Goal: Task Accomplishment & Management: Manage account settings

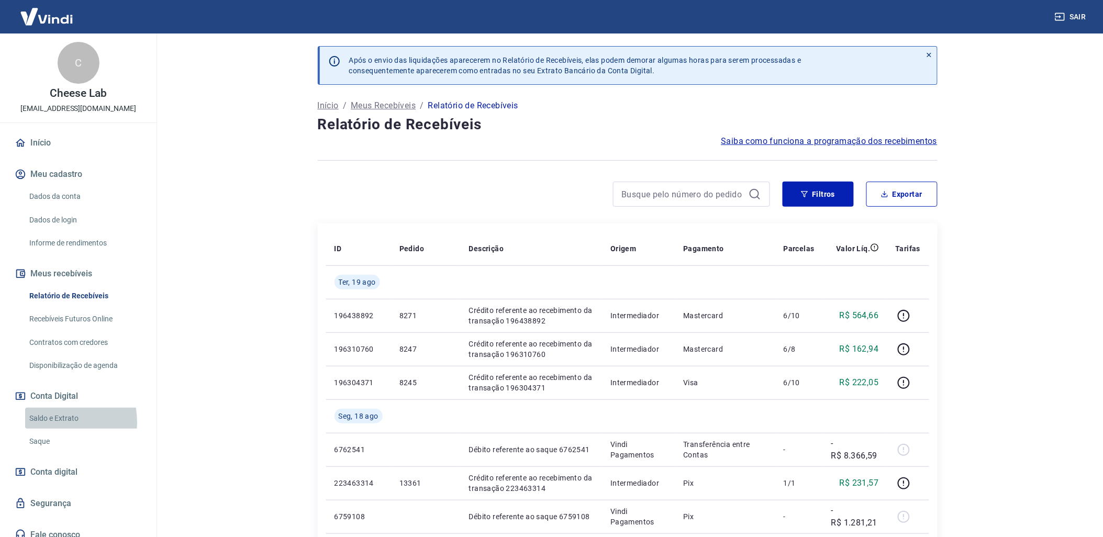
click at [51, 422] on link "Saldo e Extrato" at bounding box center [84, 418] width 119 height 21
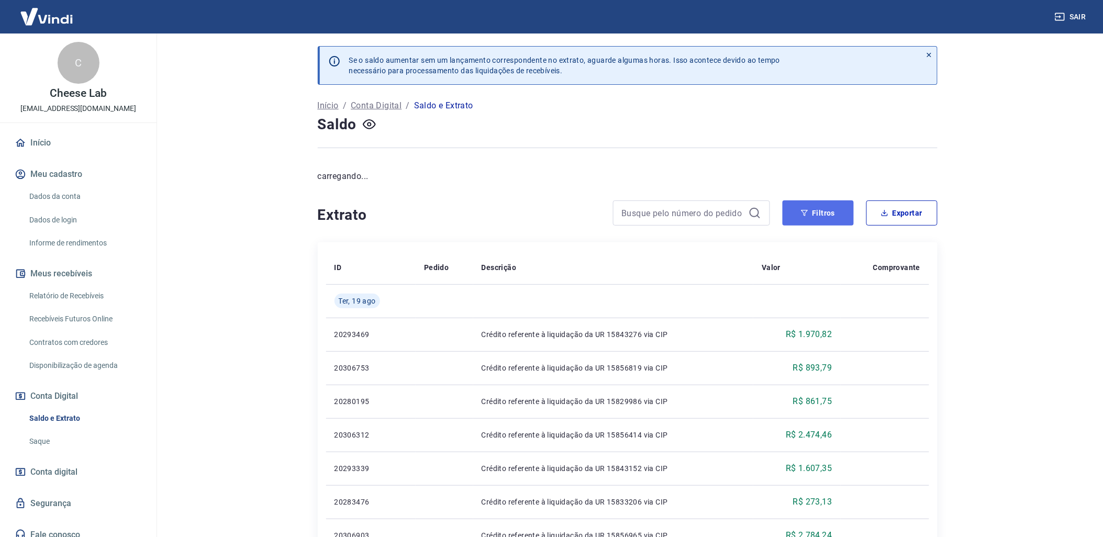
click at [833, 214] on button "Filtros" at bounding box center [818, 212] width 71 height 25
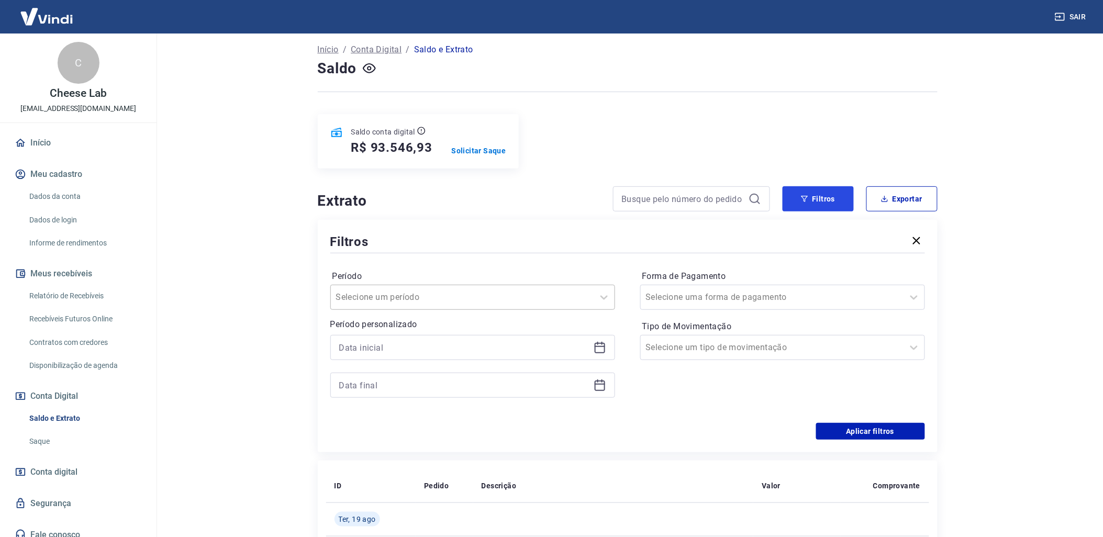
scroll to position [116, 0]
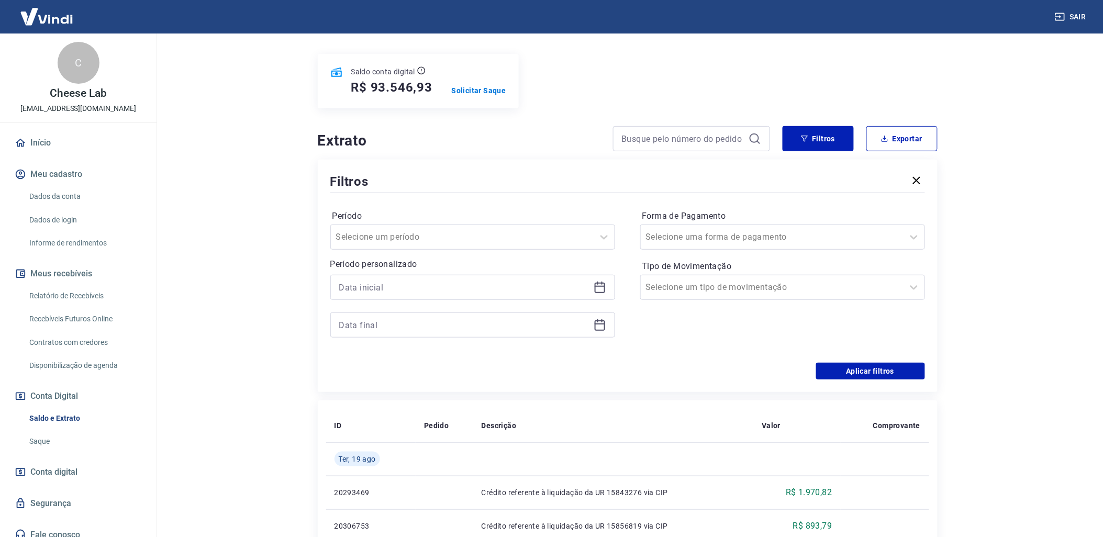
click at [602, 292] on icon at bounding box center [600, 287] width 13 height 13
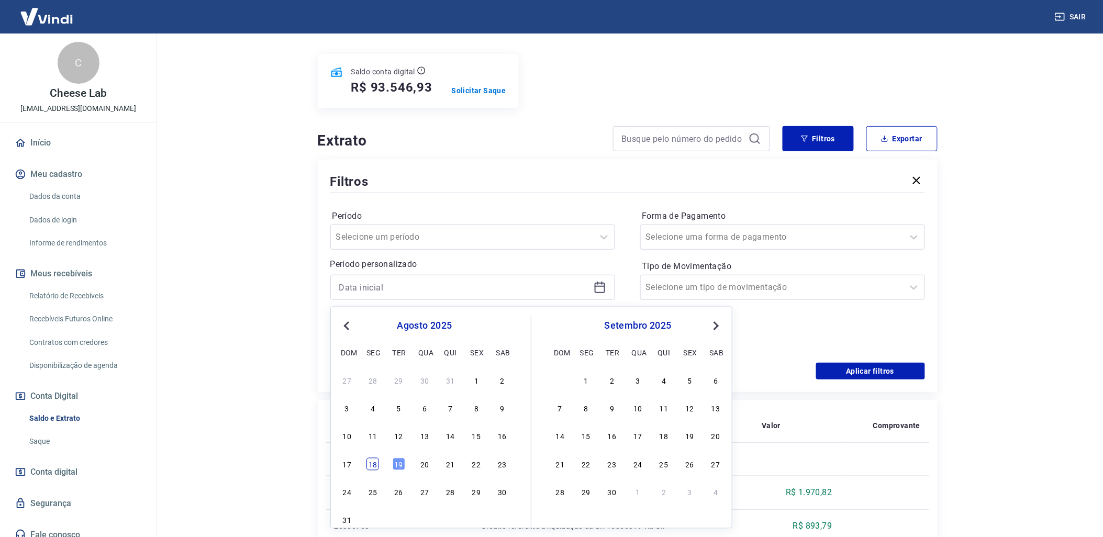
click at [377, 464] on div "18" at bounding box center [372, 464] width 13 height 13
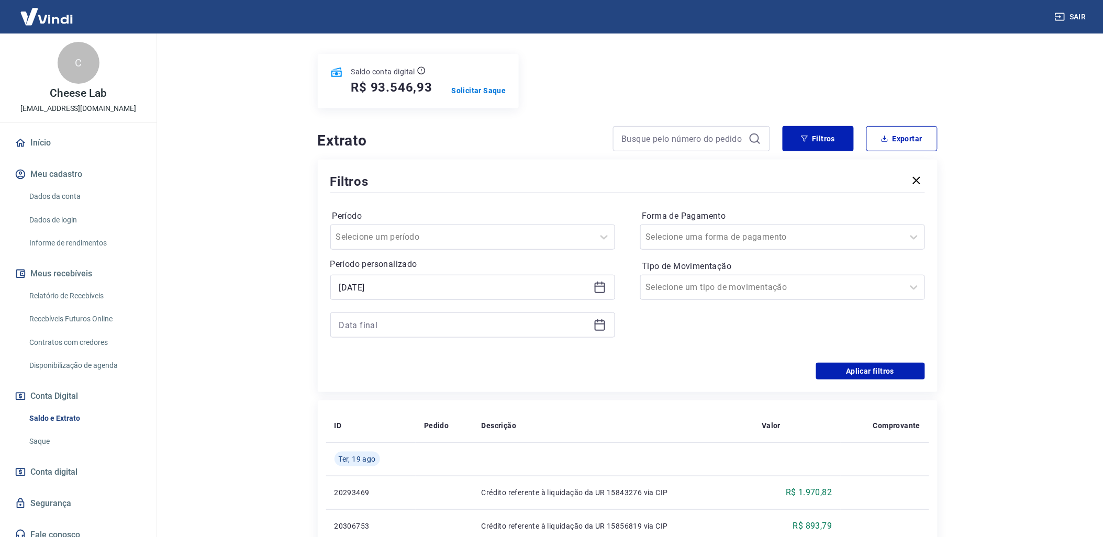
type input "[DATE]"
click at [604, 333] on div at bounding box center [472, 324] width 285 height 25
click at [600, 330] on icon at bounding box center [600, 325] width 13 height 13
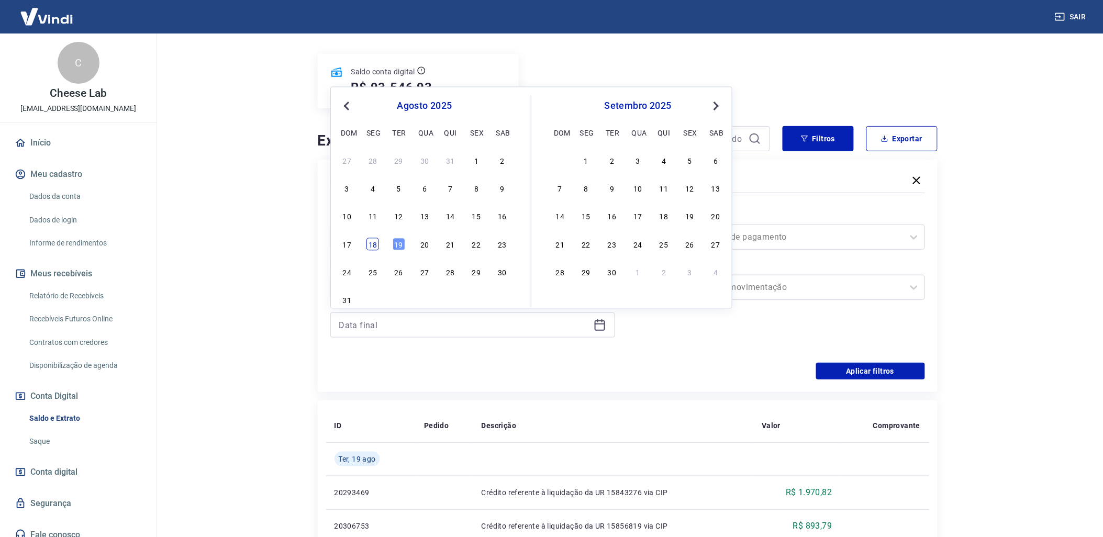
click at [373, 241] on div "18" at bounding box center [372, 244] width 13 height 13
type input "[DATE]"
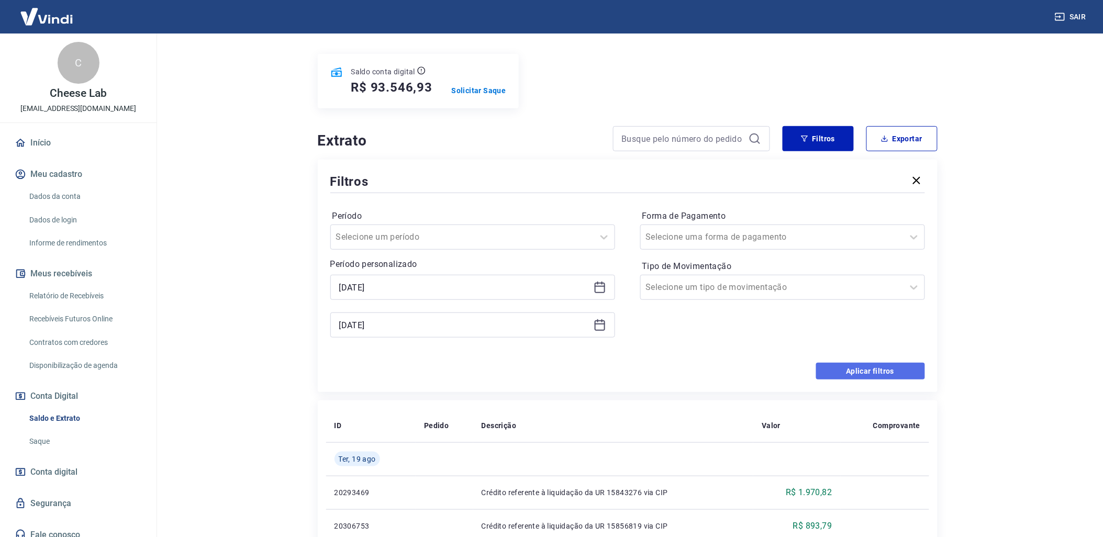
click at [908, 372] on button "Aplicar filtros" at bounding box center [870, 371] width 109 height 17
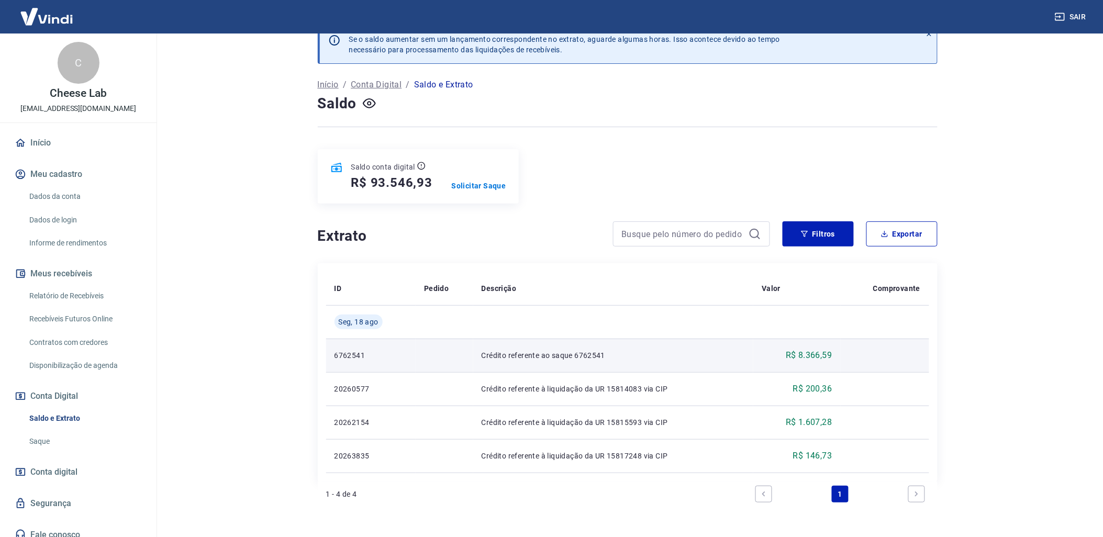
scroll to position [57, 0]
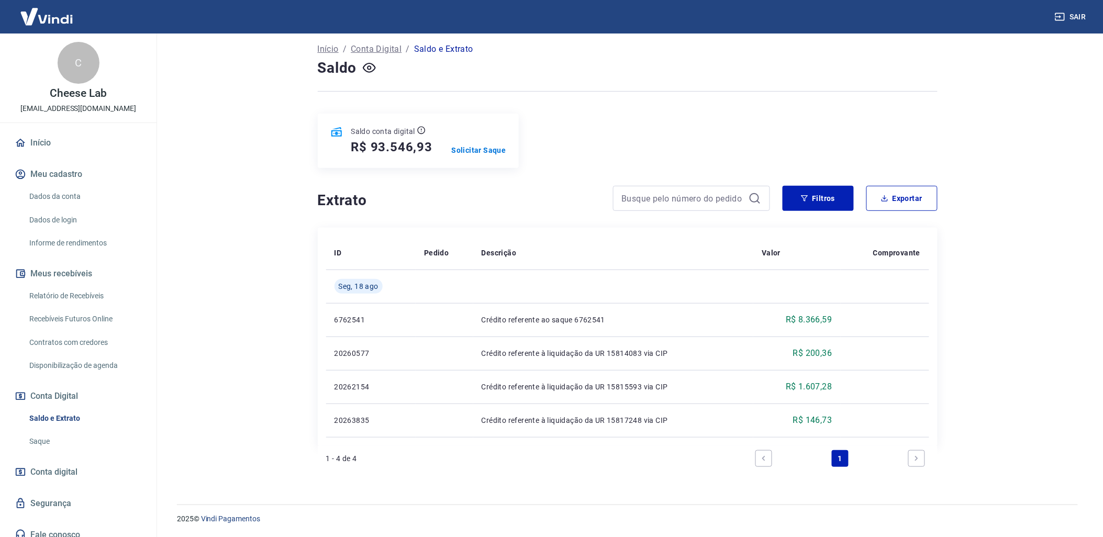
click at [85, 292] on link "Relatório de Recebíveis" at bounding box center [84, 295] width 119 height 21
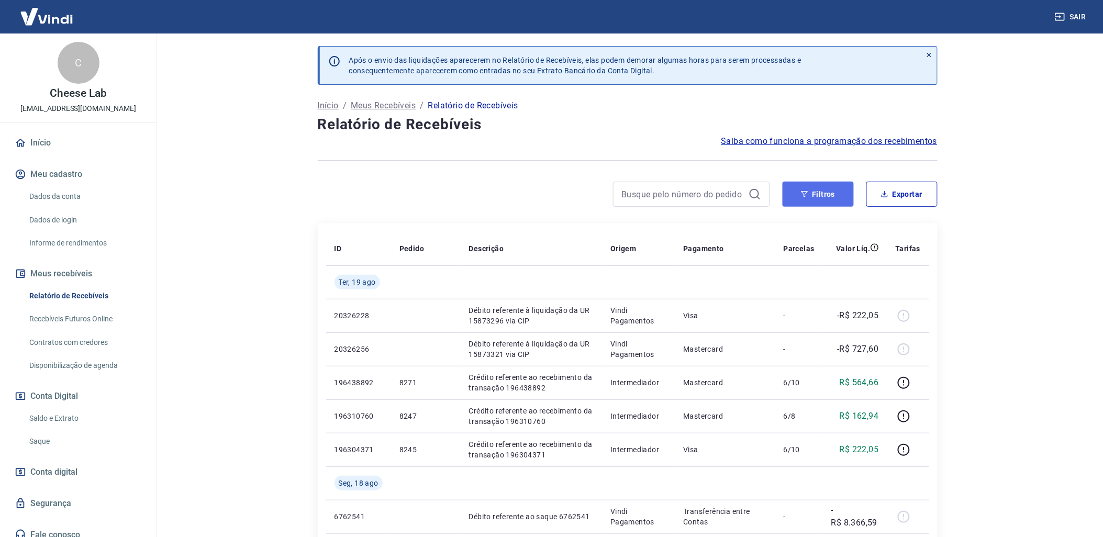
click at [819, 206] on button "Filtros" at bounding box center [818, 194] width 71 height 25
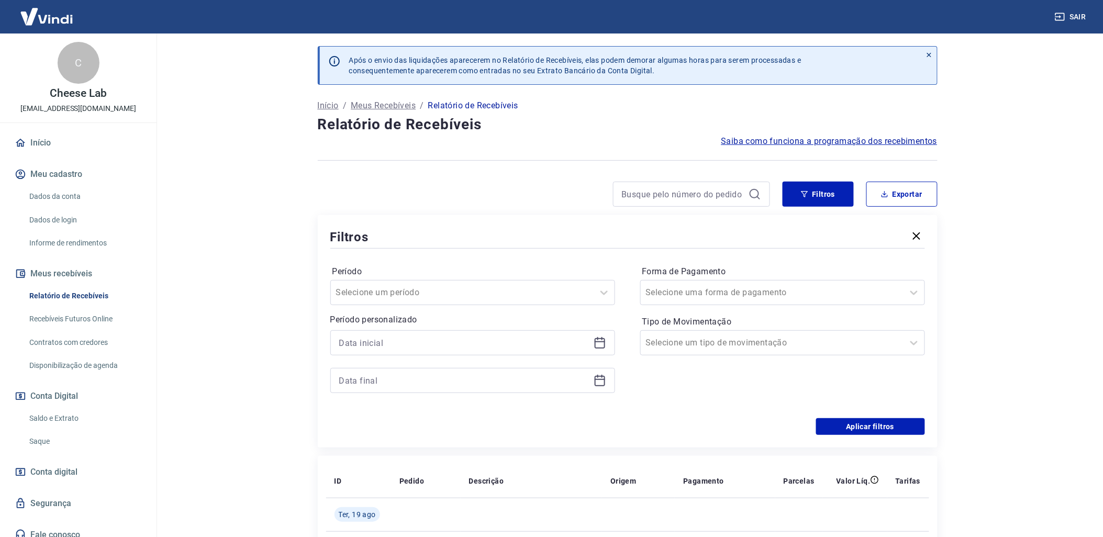
click at [597, 343] on icon at bounding box center [600, 343] width 13 height 13
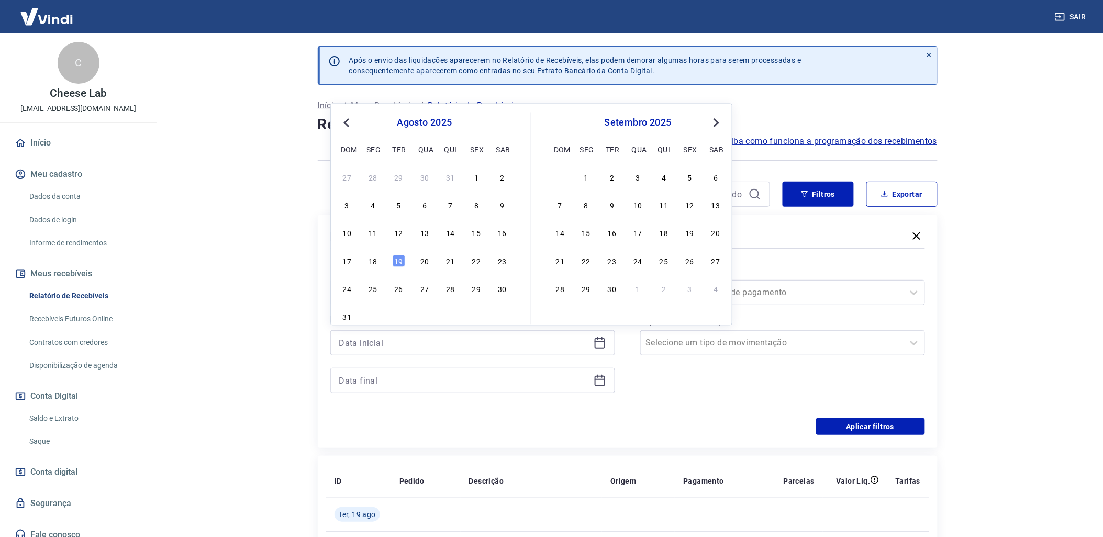
click at [366, 267] on div "17 18 19 20 21 22 23" at bounding box center [424, 260] width 171 height 15
click at [371, 267] on div "18" at bounding box center [372, 260] width 13 height 13
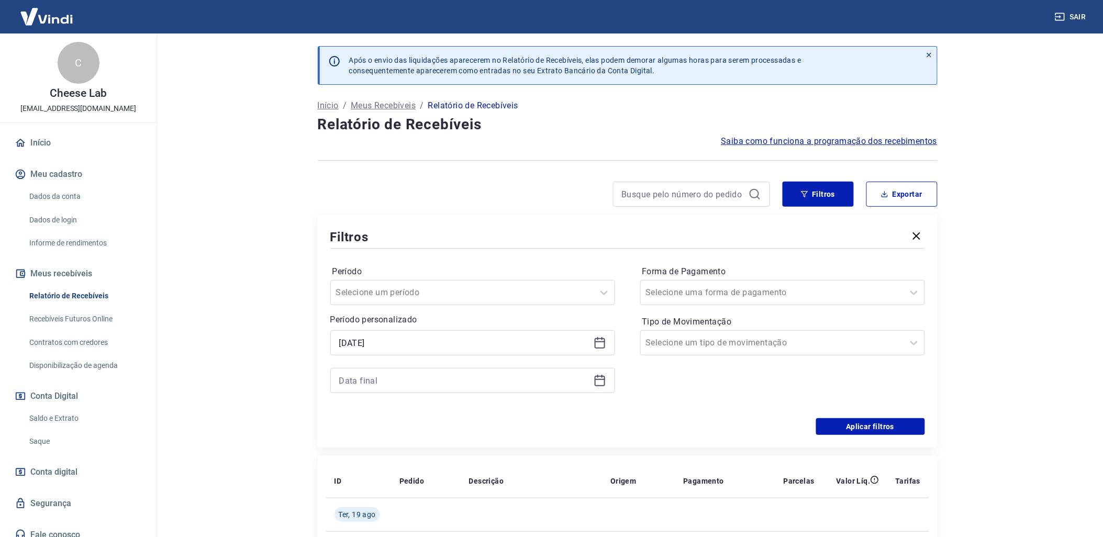
type input "[DATE]"
click at [599, 384] on icon at bounding box center [600, 380] width 13 height 13
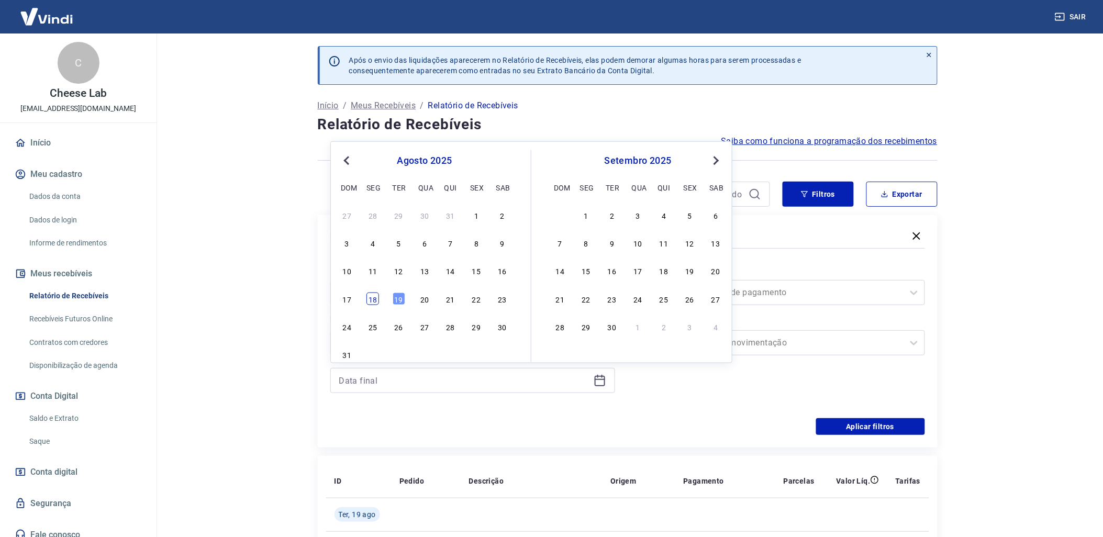
click at [376, 300] on div "18" at bounding box center [372, 299] width 13 height 13
type input "[DATE]"
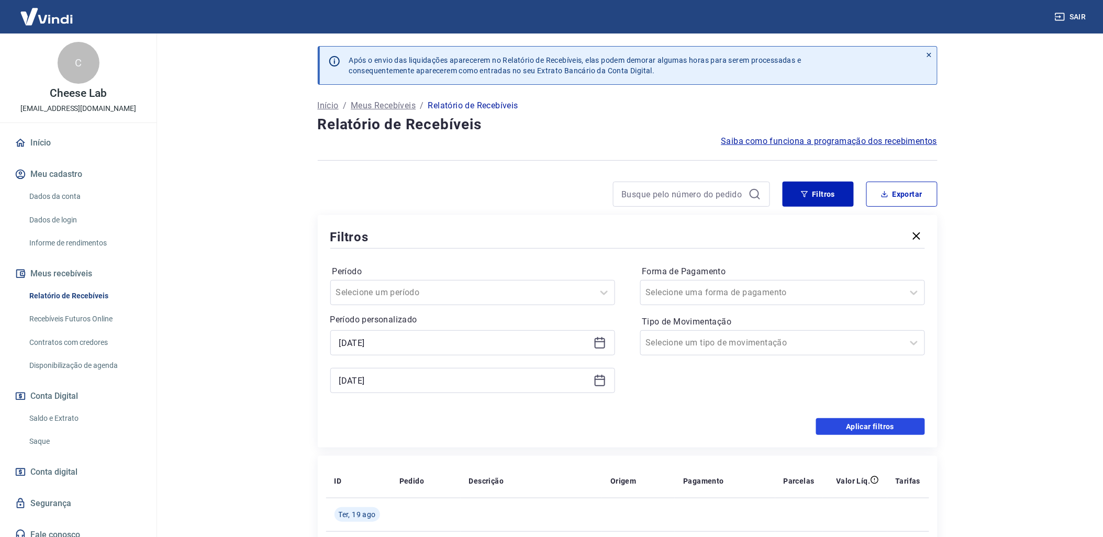
click at [856, 433] on button "Aplicar filtros" at bounding box center [870, 426] width 109 height 17
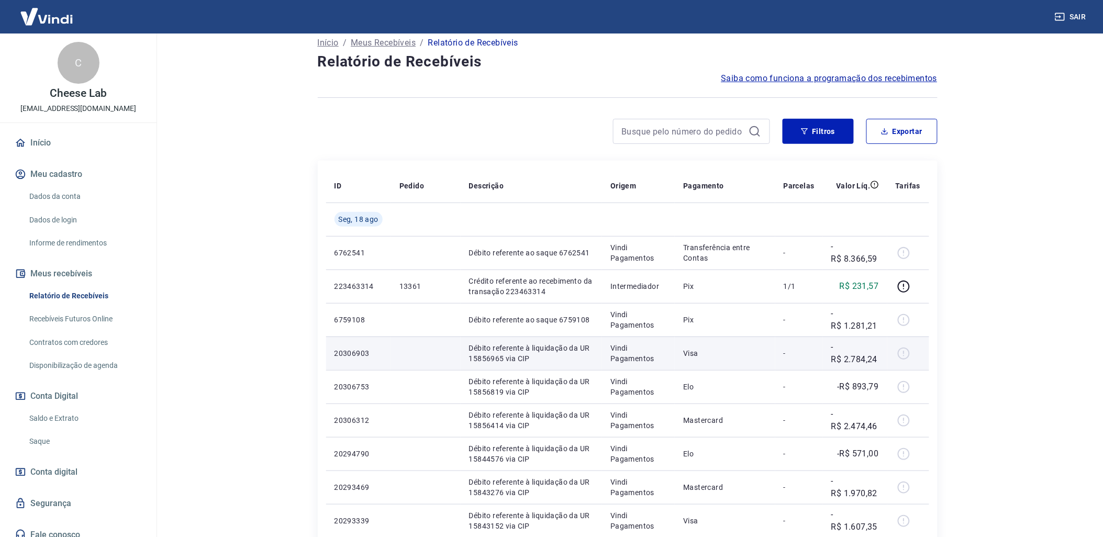
scroll to position [58, 0]
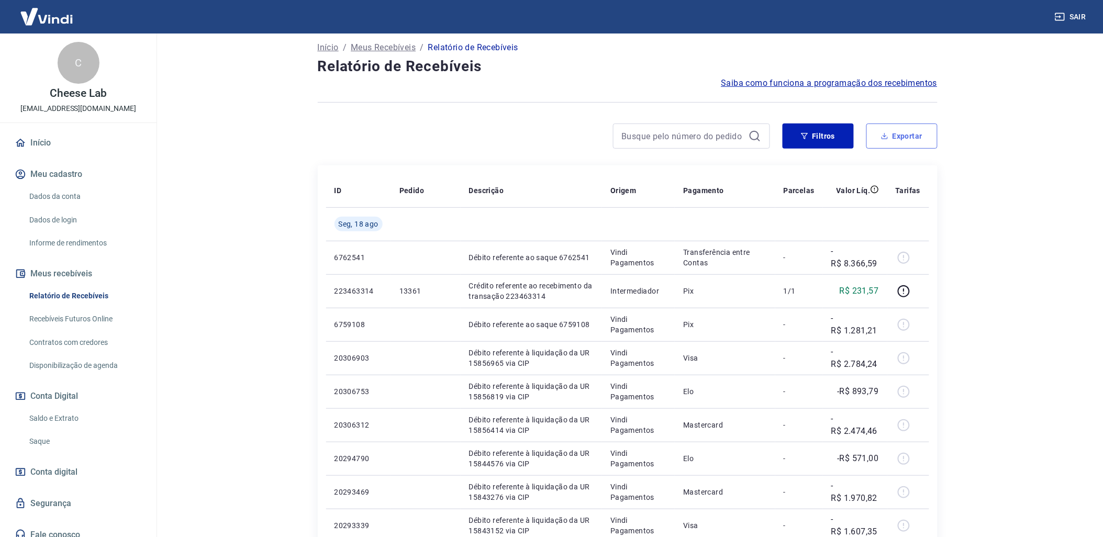
click at [924, 142] on button "Exportar" at bounding box center [901, 136] width 71 height 25
type input "[DATE]"
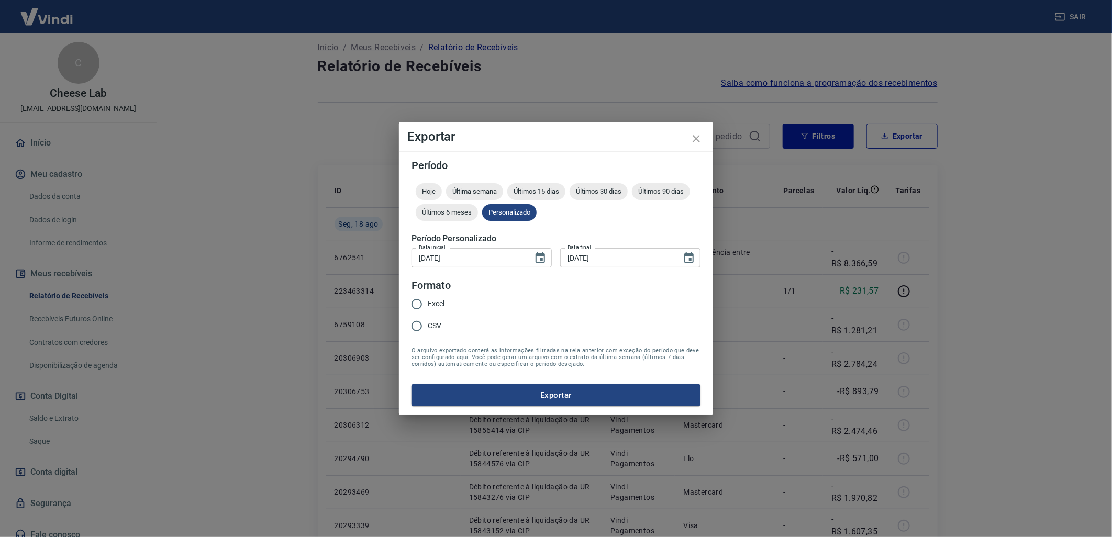
click at [422, 305] on input "Excel" at bounding box center [417, 304] width 22 height 22
radio input "true"
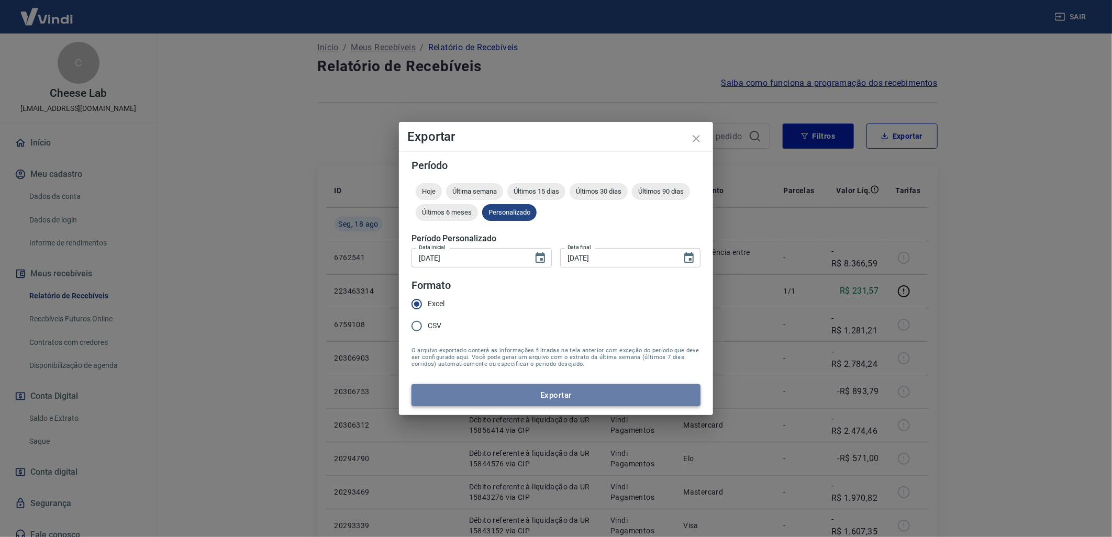
click at [568, 391] on button "Exportar" at bounding box center [555, 395] width 289 height 22
